Goal: Information Seeking & Learning: Learn about a topic

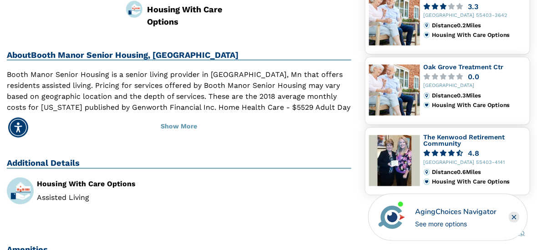
scroll to position [251, 0]
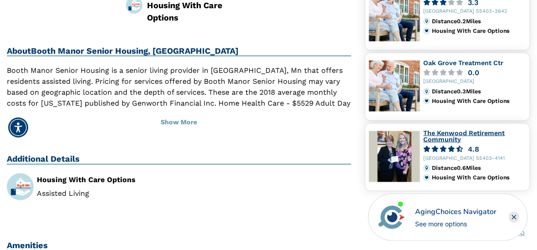
click at [443, 134] on link "The Kenwood Retirement Community" at bounding box center [465, 136] width 82 height 14
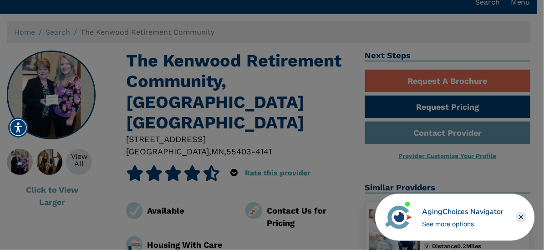
scroll to position [23, 0]
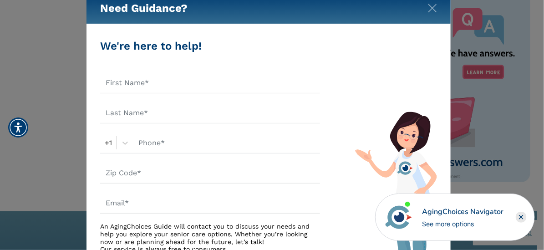
scroll to position [23, 0]
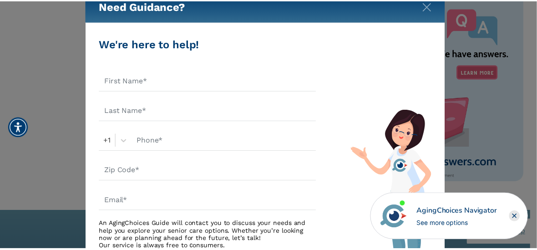
scroll to position [251, 0]
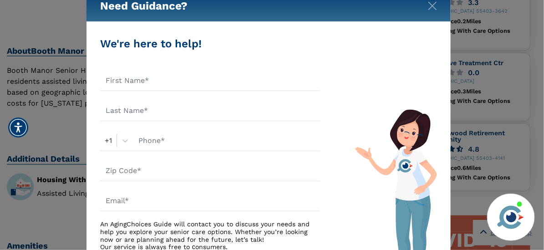
click at [438, 7] on div "Need Guidance?" at bounding box center [269, 6] width 364 height 32
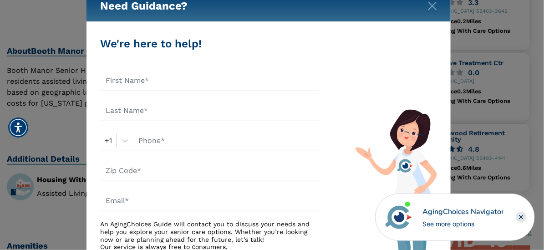
drag, startPoint x: 457, startPoint y: 6, endPoint x: 440, endPoint y: 4, distance: 16.6
click at [440, 4] on div "Need Guidance?" at bounding box center [269, 6] width 364 height 32
click at [436, 5] on img "Close" at bounding box center [432, 5] width 9 height 9
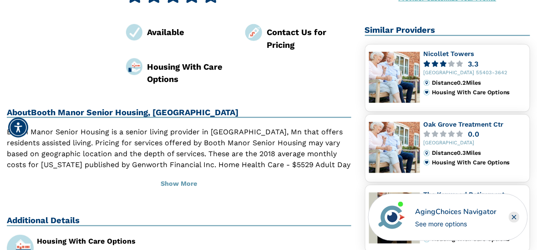
scroll to position [182, 0]
